Goal: Task Accomplishment & Management: Complete application form

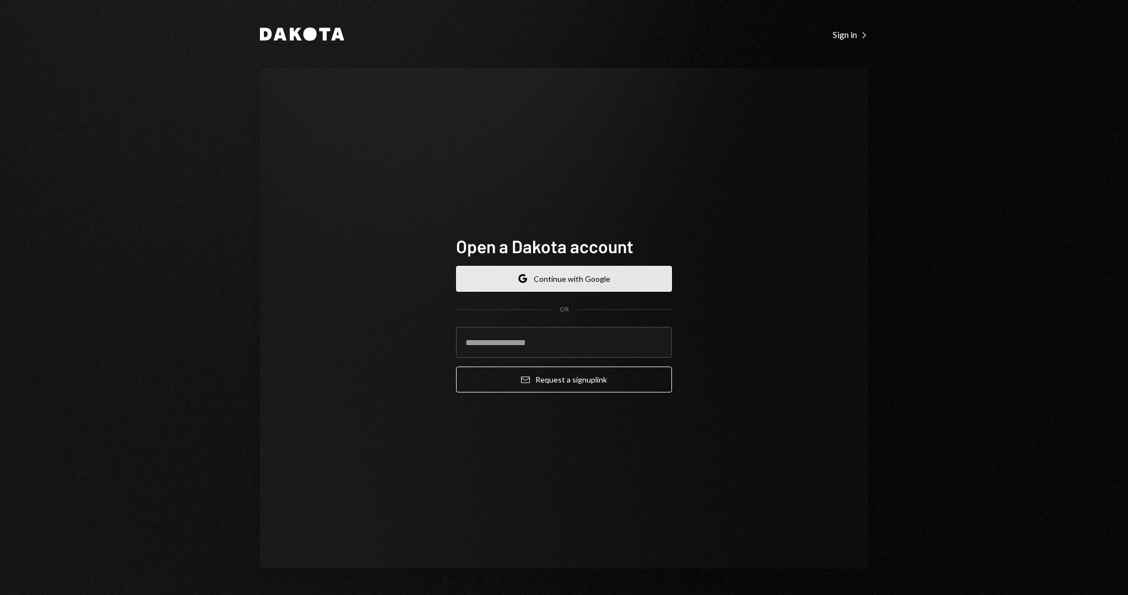
click at [507, 283] on button "Google Continue with Google" at bounding box center [564, 279] width 216 height 26
